Goal: Entertainment & Leisure: Consume media (video, audio)

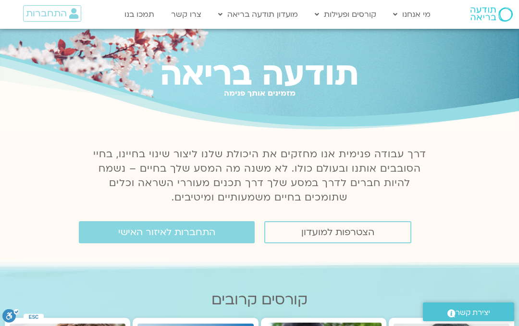
click at [44, 15] on span "התחברות" at bounding box center [46, 13] width 41 height 11
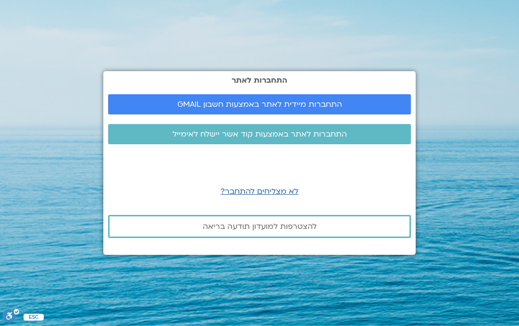
click at [376, 104] on span "התחברות מיידית לאתר באמצעות חשבון GMAIL" at bounding box center [260, 104] width 280 height 9
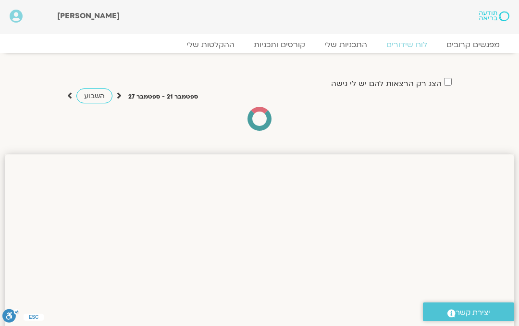
click at [95, 95] on span "השבוע" at bounding box center [94, 95] width 21 height 9
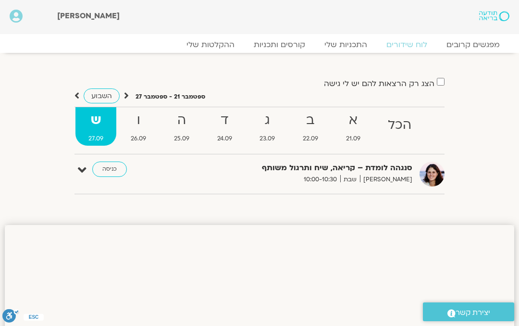
click at [213, 40] on link "ההקלטות שלי" at bounding box center [210, 45] width 67 height 10
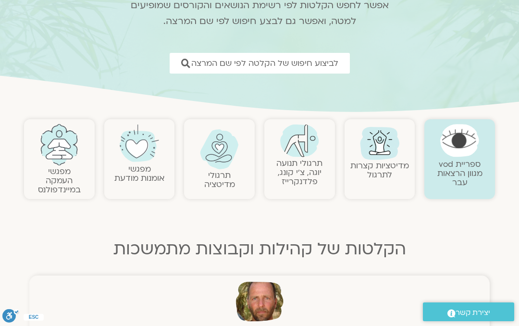
scroll to position [88, 0]
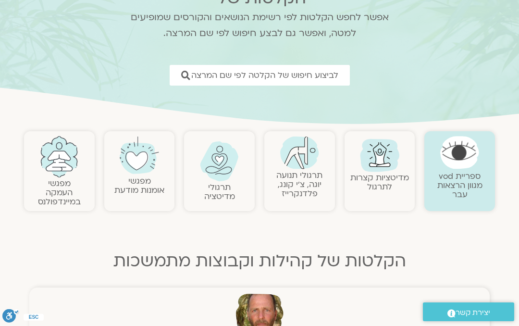
click at [61, 182] on link "מפגשי העמקה במיינדפולנס" at bounding box center [59, 192] width 43 height 29
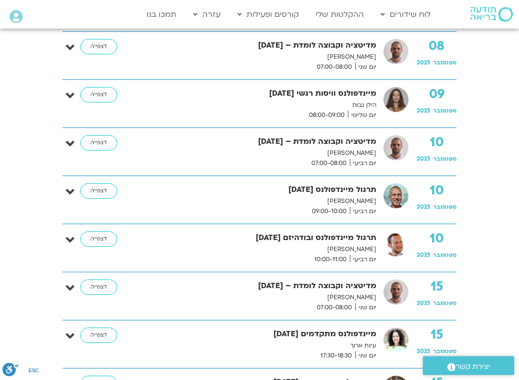
scroll to position [585, 0]
click at [91, 138] on link "לצפייה" at bounding box center [98, 142] width 37 height 15
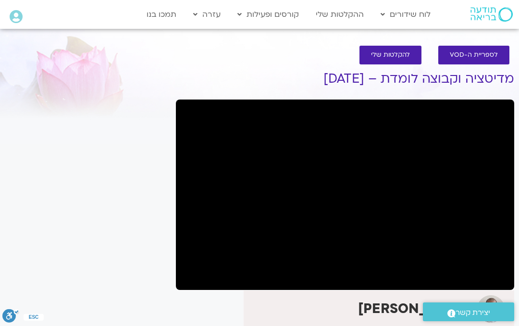
click at [459, 32] on link "לוח שידורים יומי" at bounding box center [429, 35] width 106 height 22
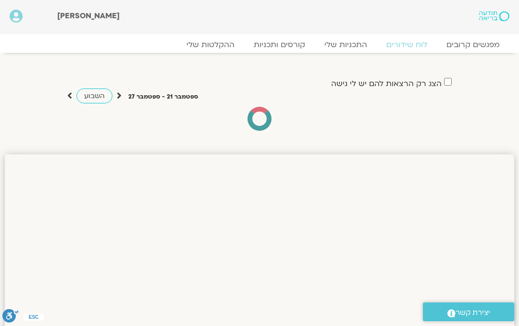
click at [91, 98] on span "השבוע" at bounding box center [94, 95] width 21 height 9
